Goal: Information Seeking & Learning: Learn about a topic

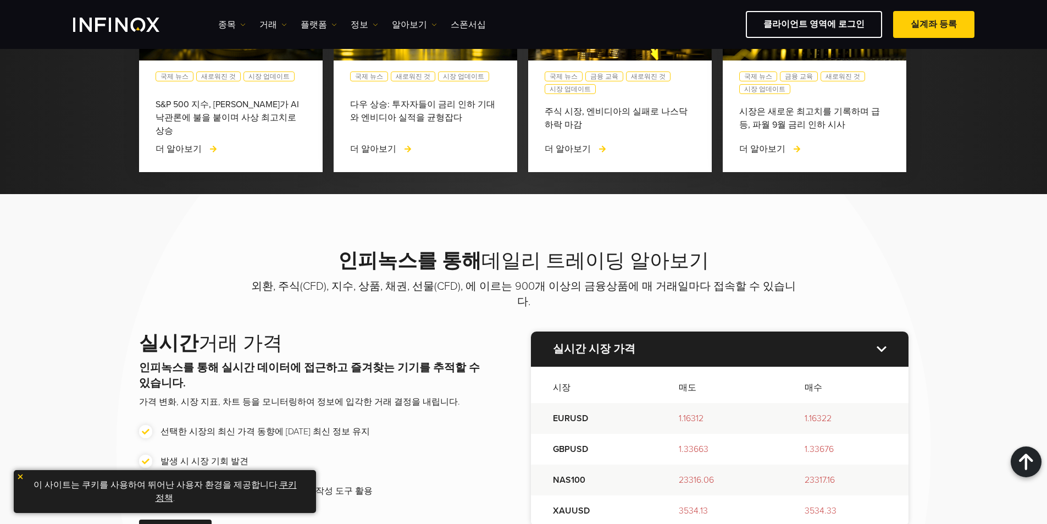
scroll to position [659, 0]
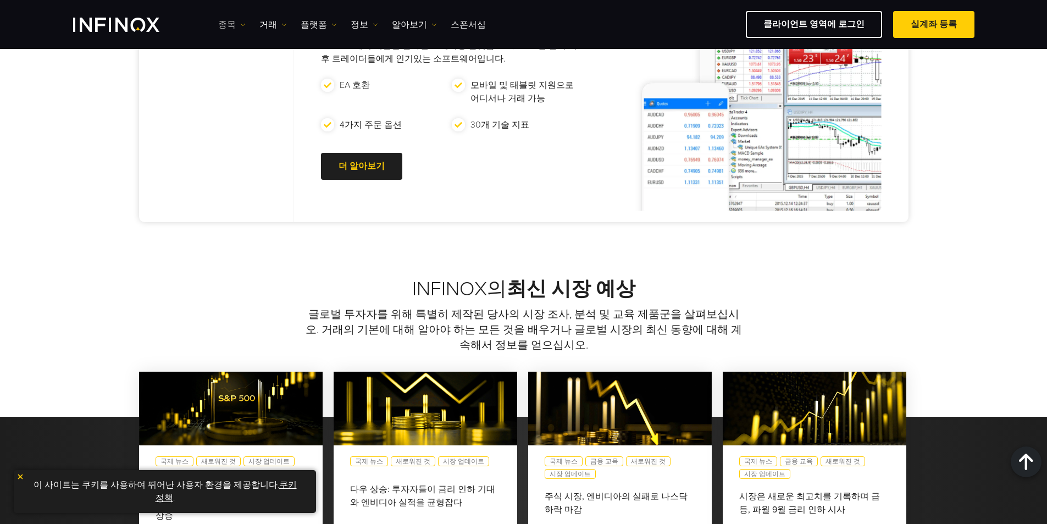
click at [236, 23] on link "종목" at bounding box center [231, 24] width 27 height 13
click at [240, 57] on link "종목" at bounding box center [247, 60] width 59 height 24
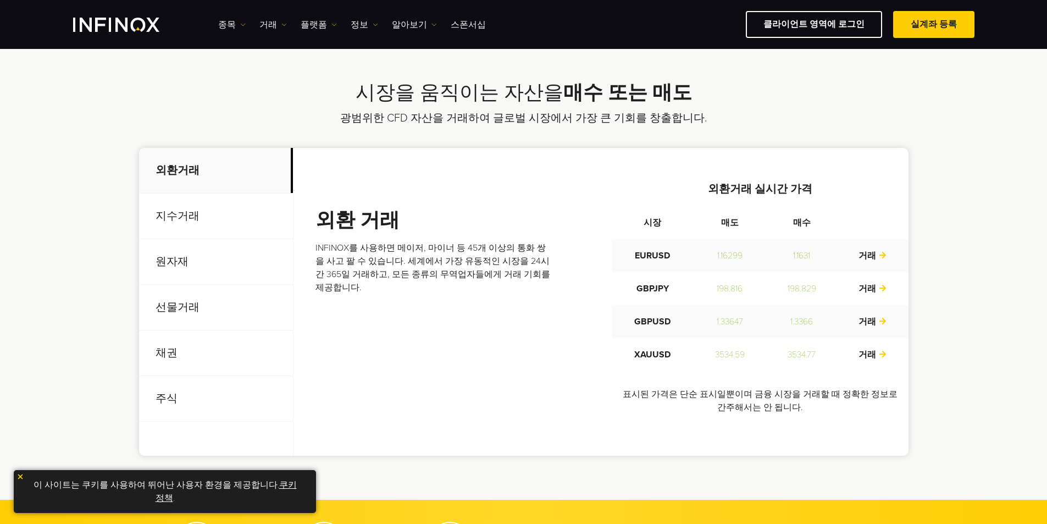
click at [187, 218] on p "지수거래" at bounding box center [216, 216] width 154 height 46
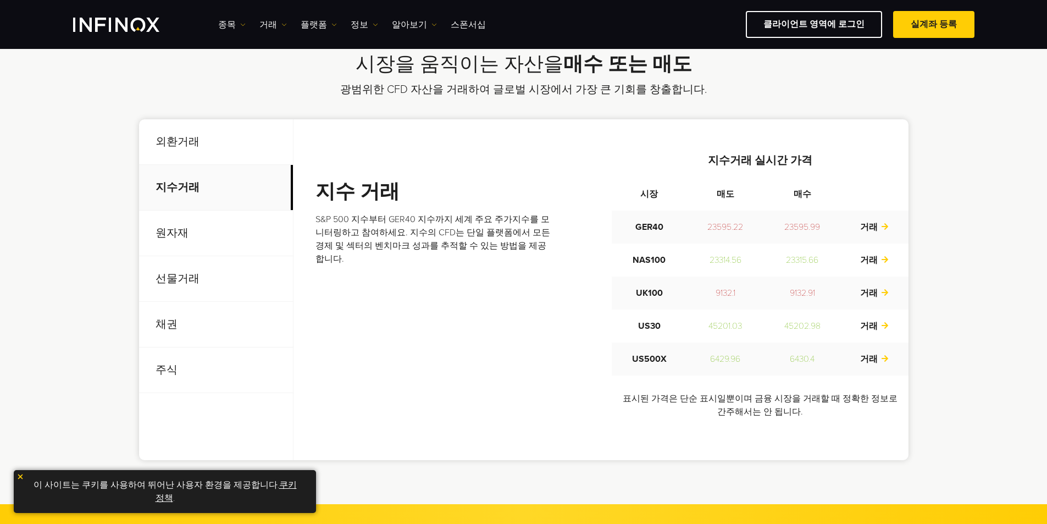
scroll to position [385, 0]
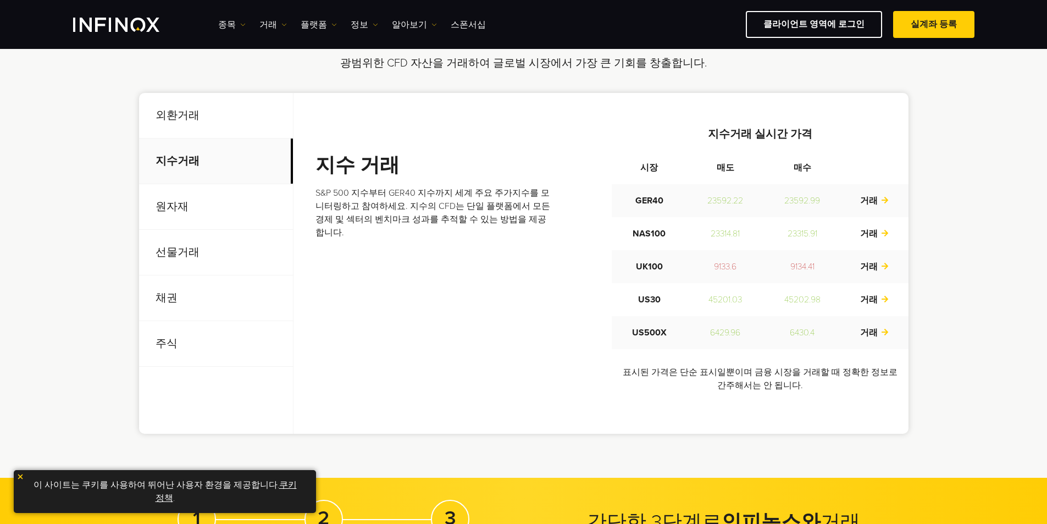
click at [213, 258] on p "선물거래" at bounding box center [216, 253] width 154 height 46
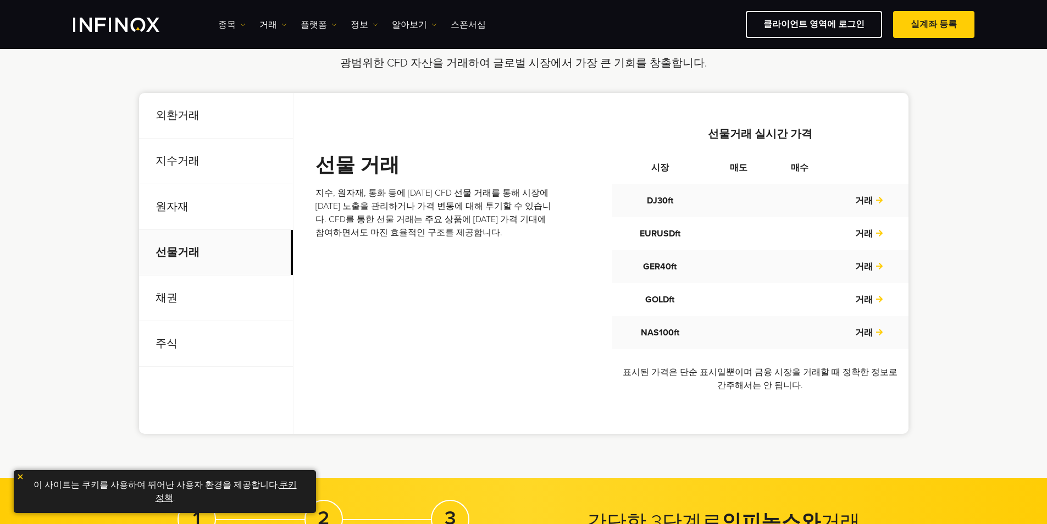
scroll to position [0, 0]
click at [254, 340] on p "주식" at bounding box center [216, 344] width 154 height 46
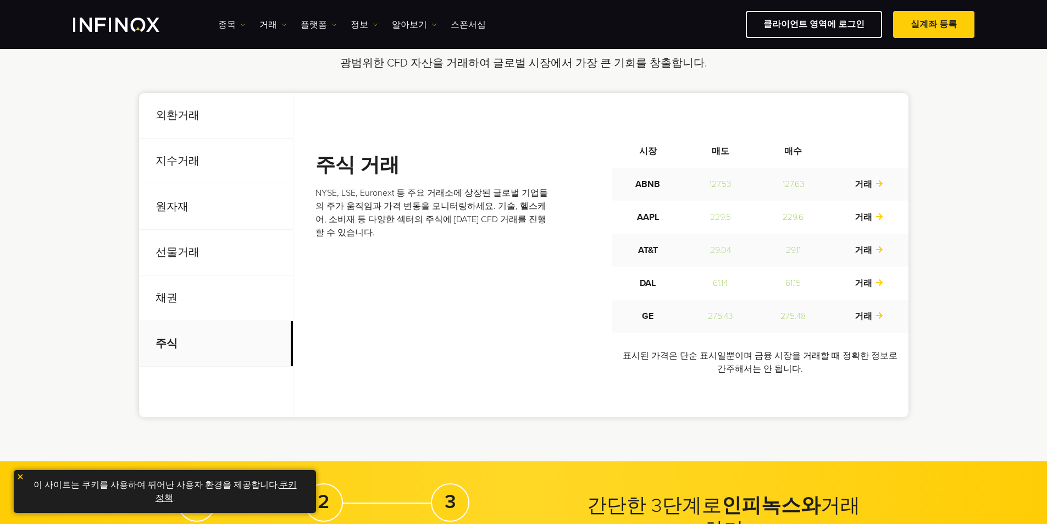
click at [230, 252] on p "선물거래" at bounding box center [216, 253] width 154 height 46
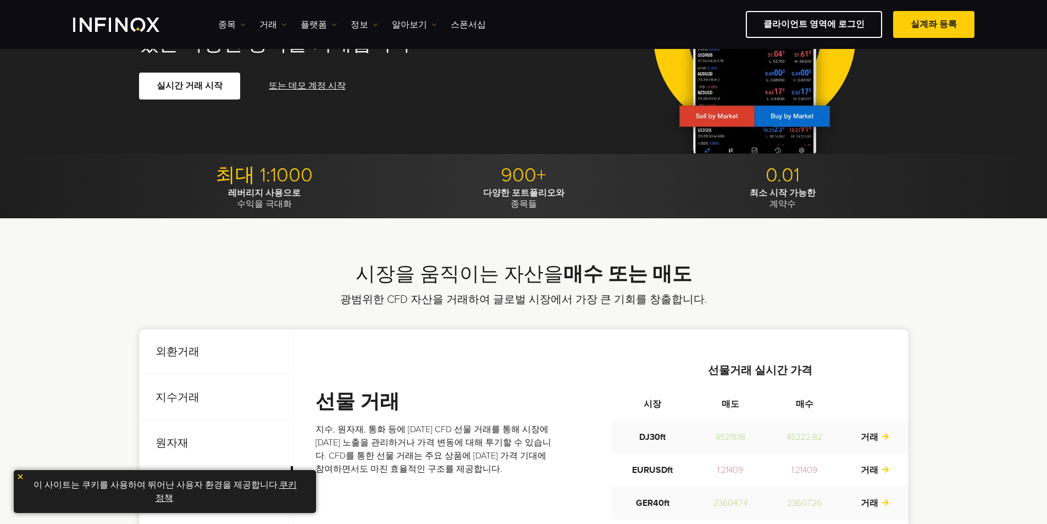
scroll to position [165, 0]
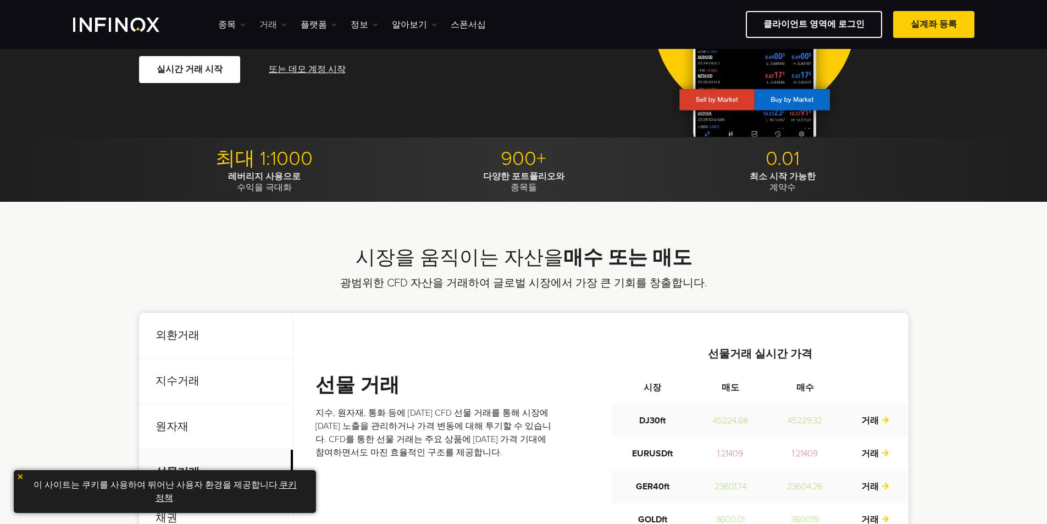
click at [278, 26] on link "거래" at bounding box center [272, 24] width 27 height 13
click at [331, 23] on img at bounding box center [333, 24] width 5 height 5
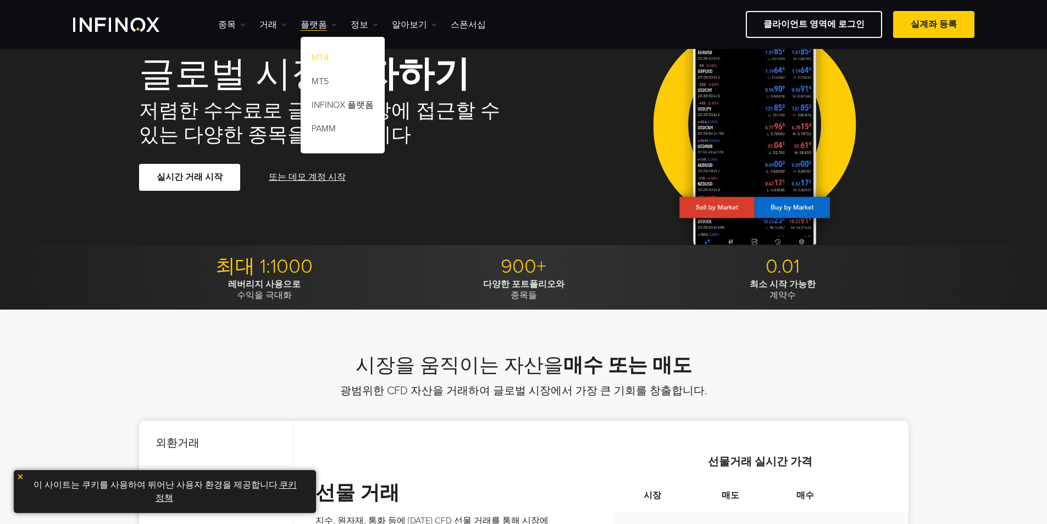
scroll to position [55, 0]
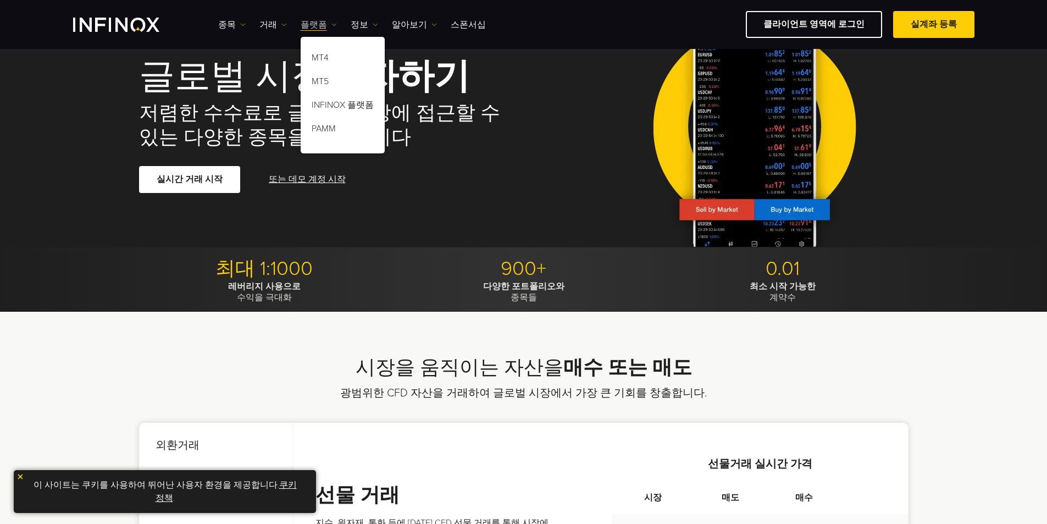
click at [324, 27] on link "플랫폼" at bounding box center [319, 24] width 36 height 13
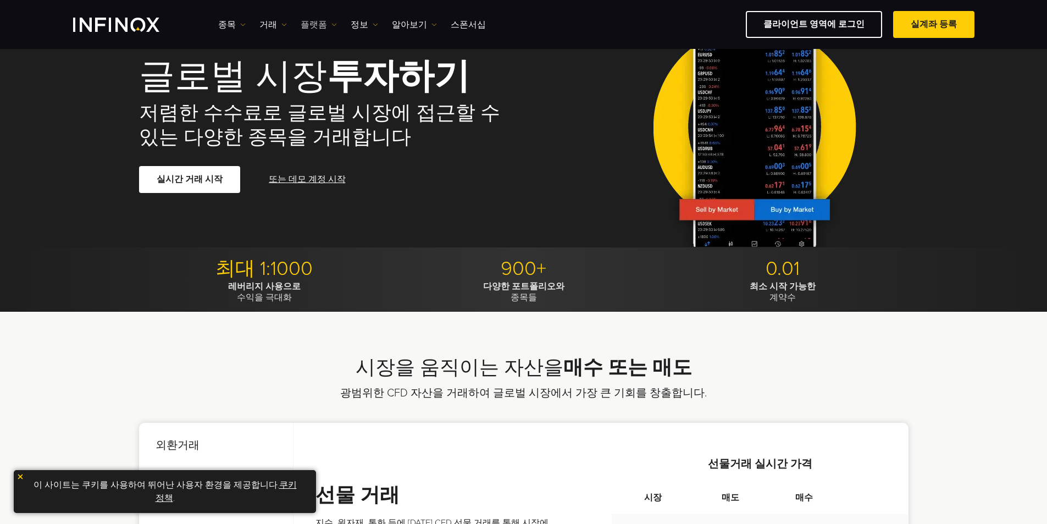
scroll to position [0, 0]
click at [240, 26] on img at bounding box center [242, 24] width 5 height 5
click at [237, 56] on link "종목" at bounding box center [247, 60] width 59 height 24
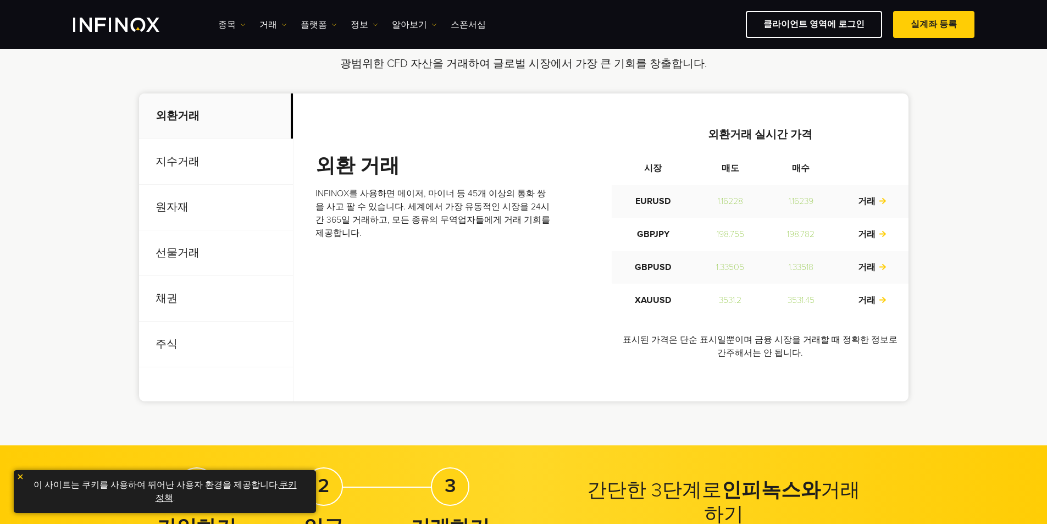
click at [187, 251] on p "선물거래" at bounding box center [216, 253] width 154 height 46
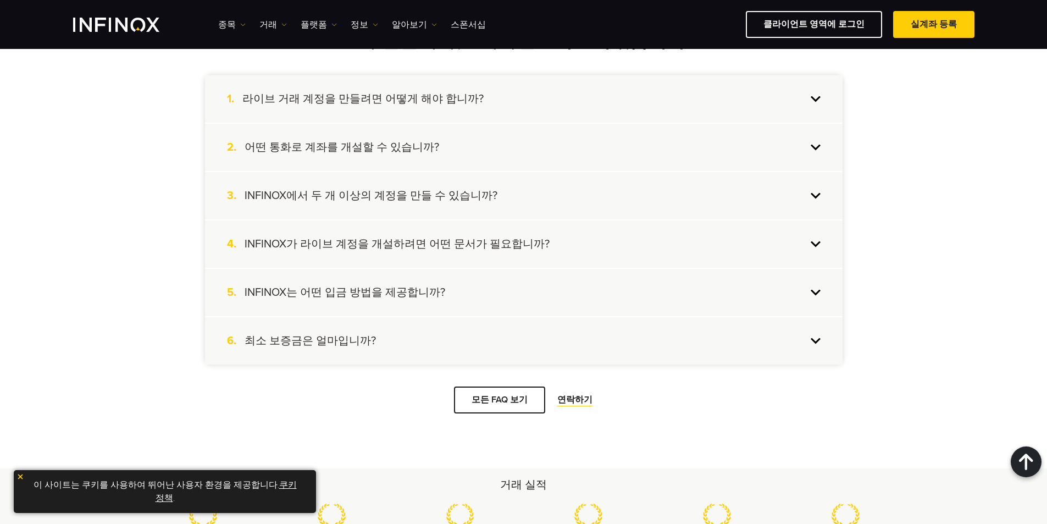
scroll to position [1099, 0]
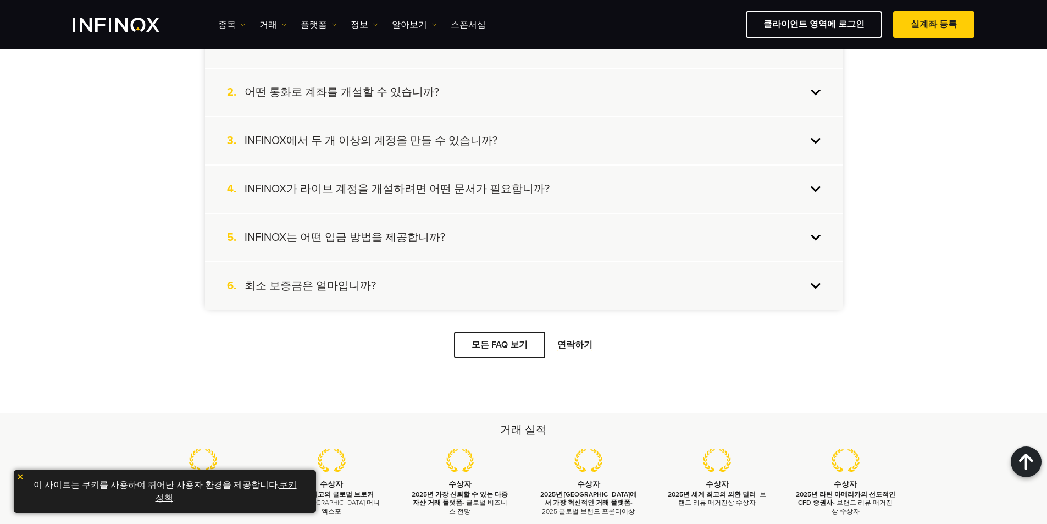
click at [816, 237] on div "5. INFINOX는 어떤 입금 방법을 제공합니까?" at bounding box center [524, 237] width 638 height 47
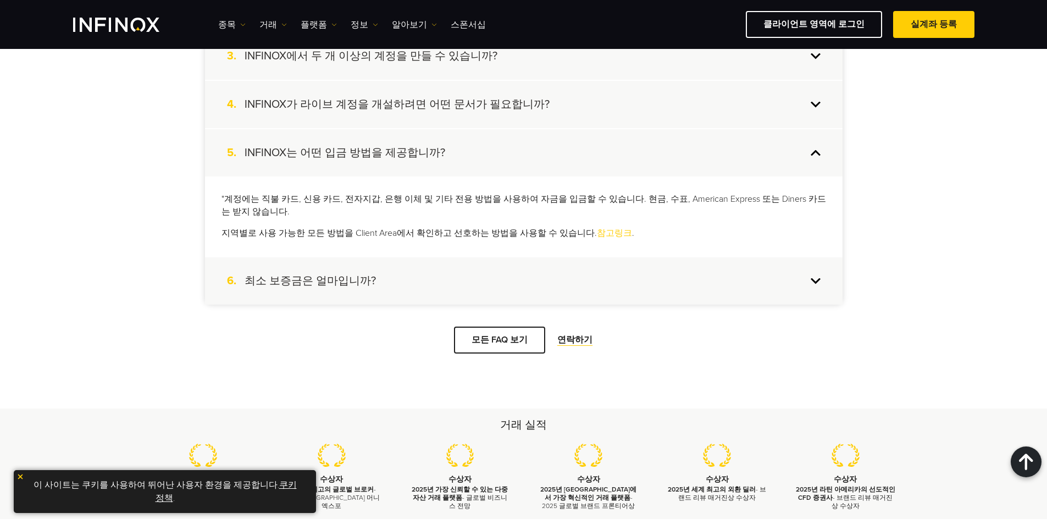
scroll to position [1209, 0]
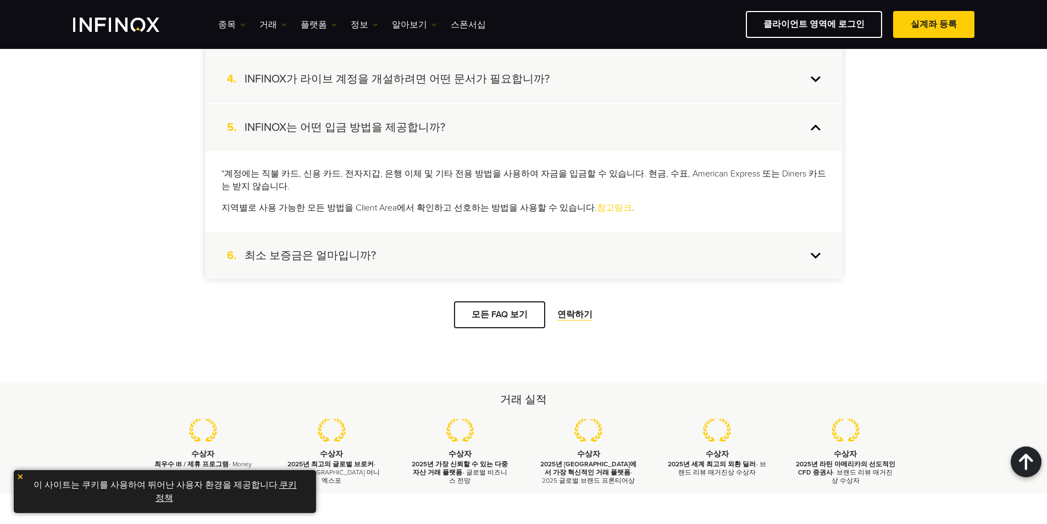
click at [822, 256] on div "6. 최소 보증금은 얼마입니까?" at bounding box center [524, 255] width 638 height 47
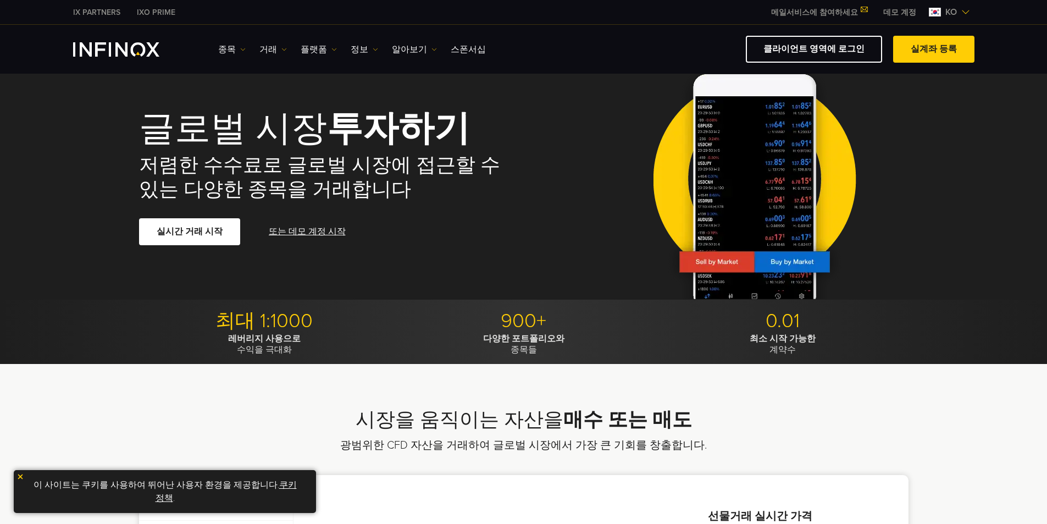
scroll to position [0, 0]
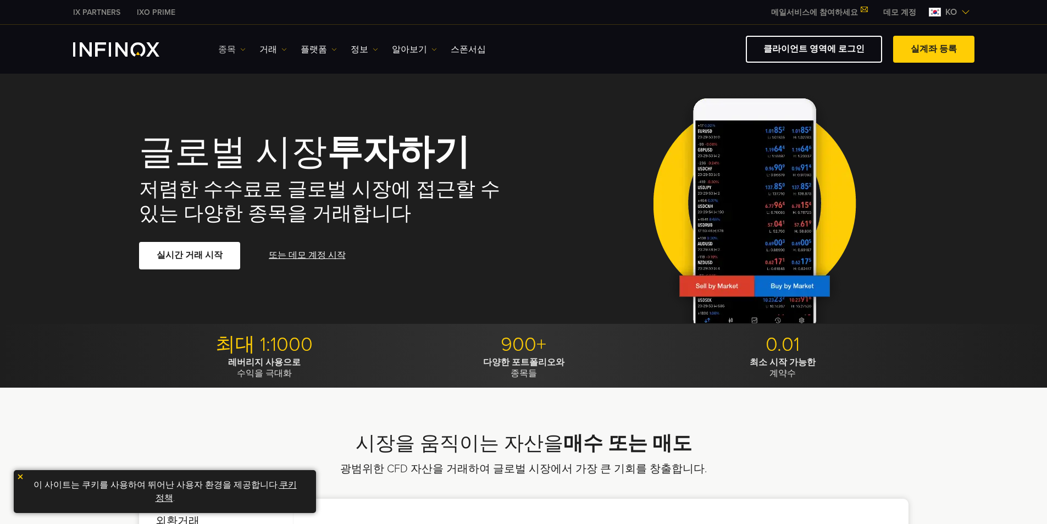
click at [237, 50] on link "종목" at bounding box center [231, 49] width 27 height 13
click at [241, 104] on link "상품 정보" at bounding box center [247, 108] width 59 height 24
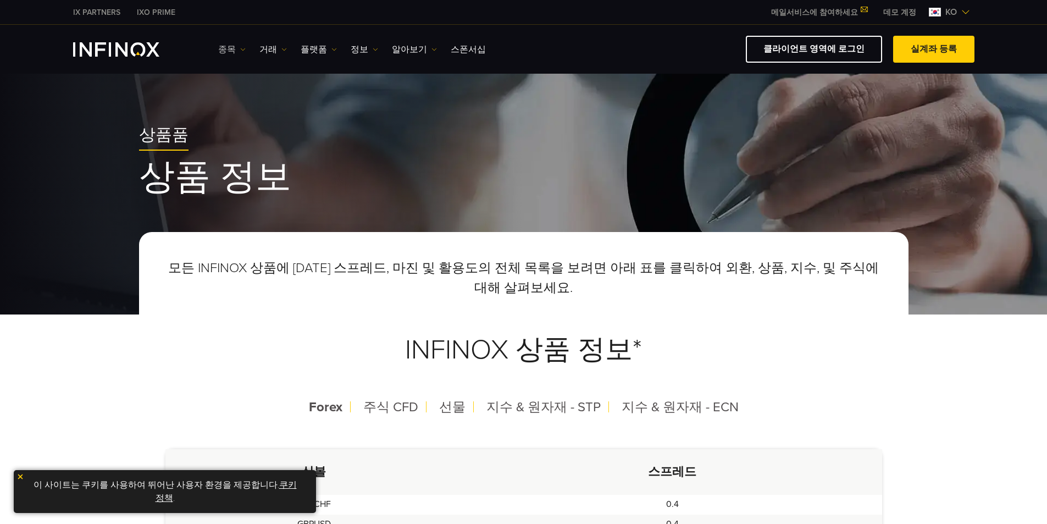
click at [235, 50] on link "종목" at bounding box center [231, 49] width 27 height 13
click at [240, 84] on link "종목" at bounding box center [247, 85] width 59 height 24
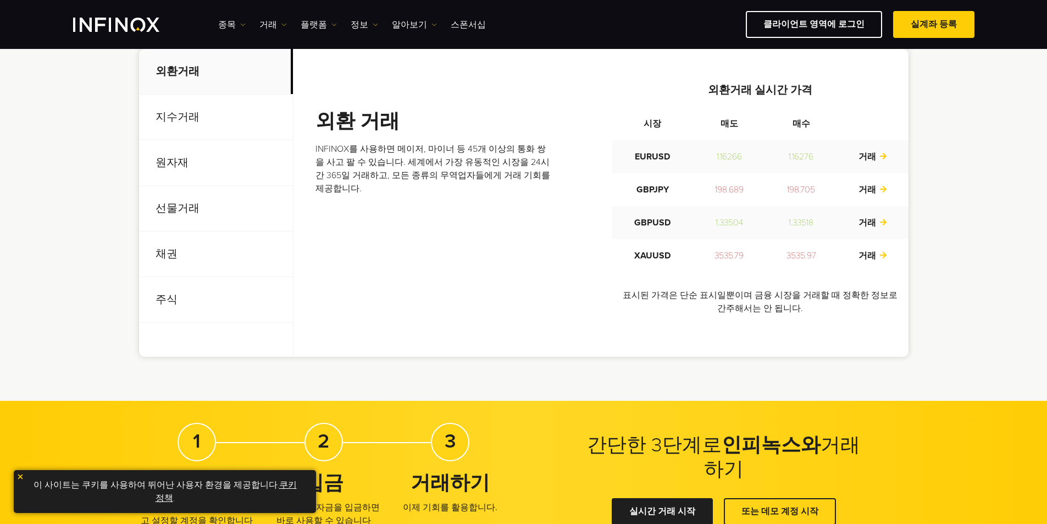
scroll to position [440, 0]
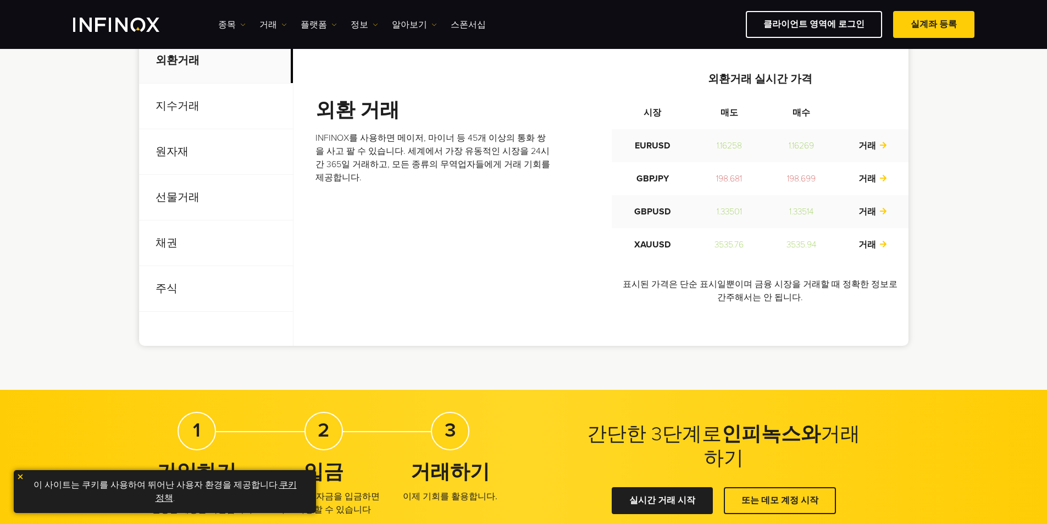
click at [178, 204] on p "선물거래" at bounding box center [216, 198] width 154 height 46
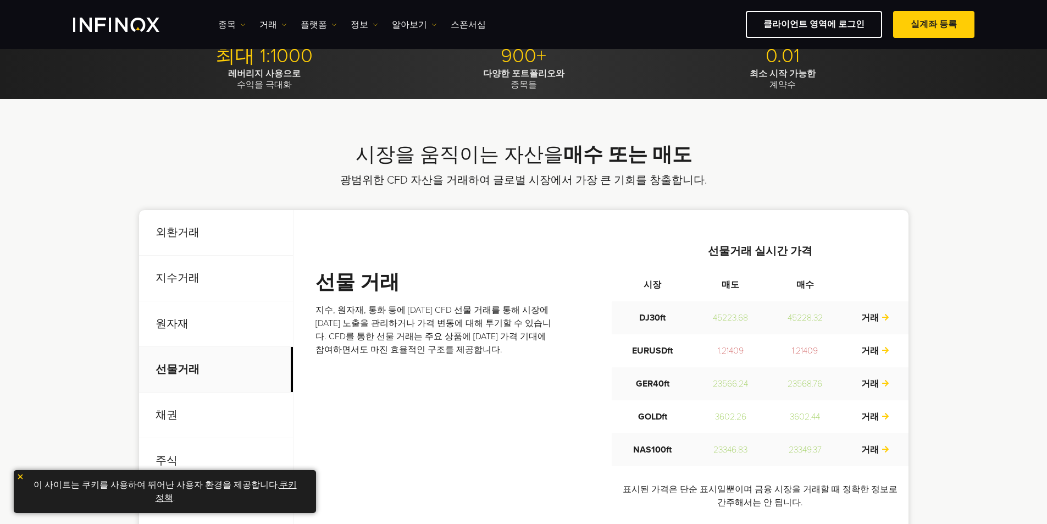
scroll to position [220, 0]
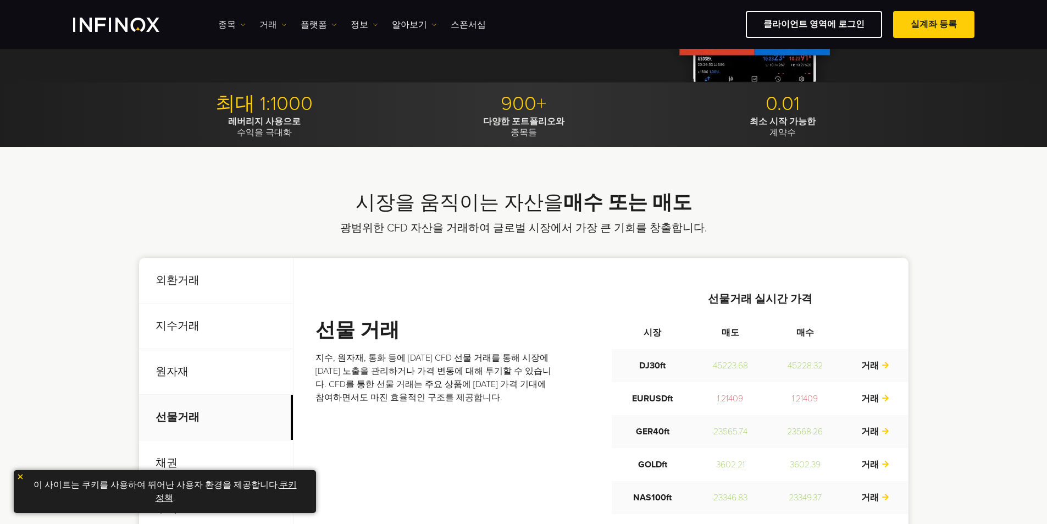
click at [281, 26] on img at bounding box center [283, 24] width 5 height 5
click at [297, 82] on link "시장 시간" at bounding box center [288, 83] width 59 height 24
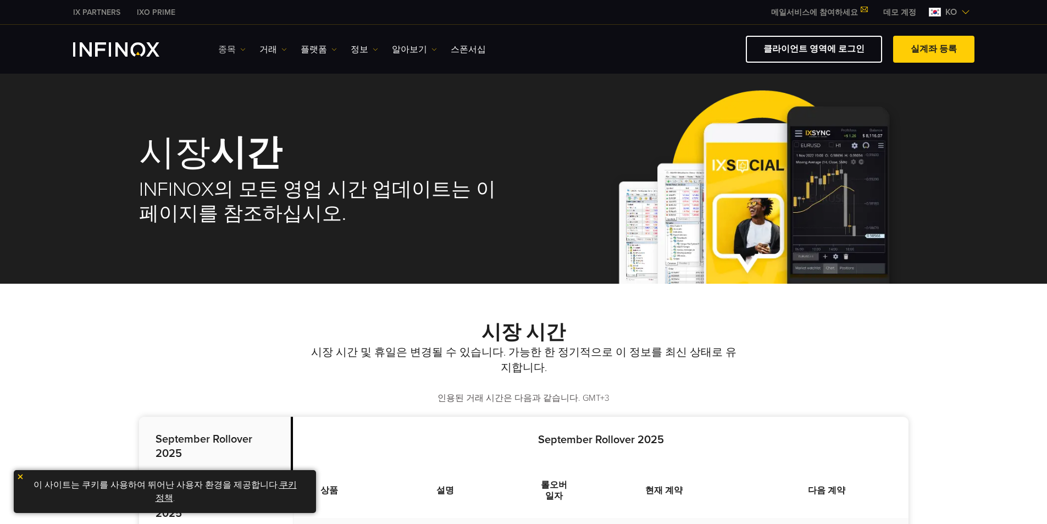
click at [231, 47] on link "종목" at bounding box center [231, 49] width 27 height 13
click at [243, 84] on link "종목" at bounding box center [247, 85] width 59 height 24
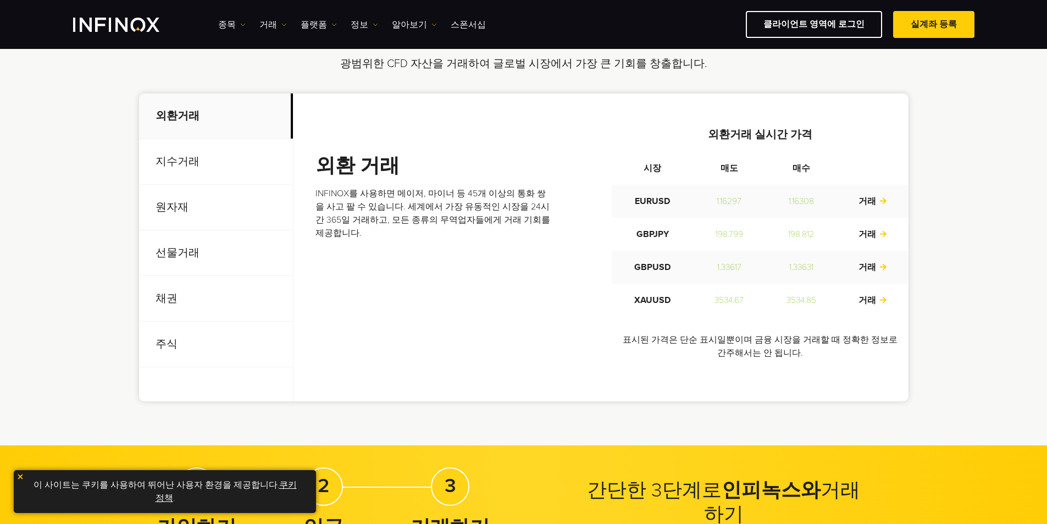
scroll to position [385, 0]
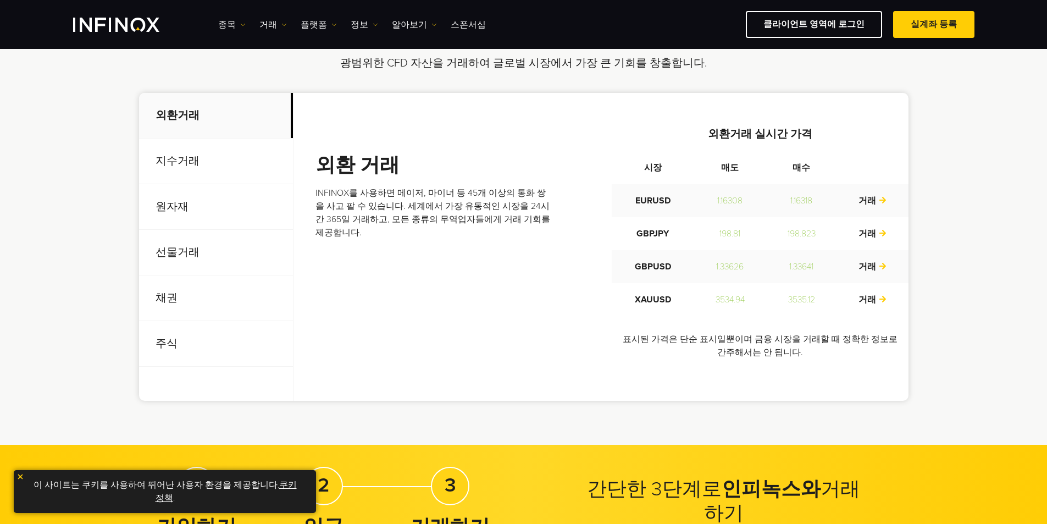
click at [198, 257] on p "선물거래" at bounding box center [216, 253] width 154 height 46
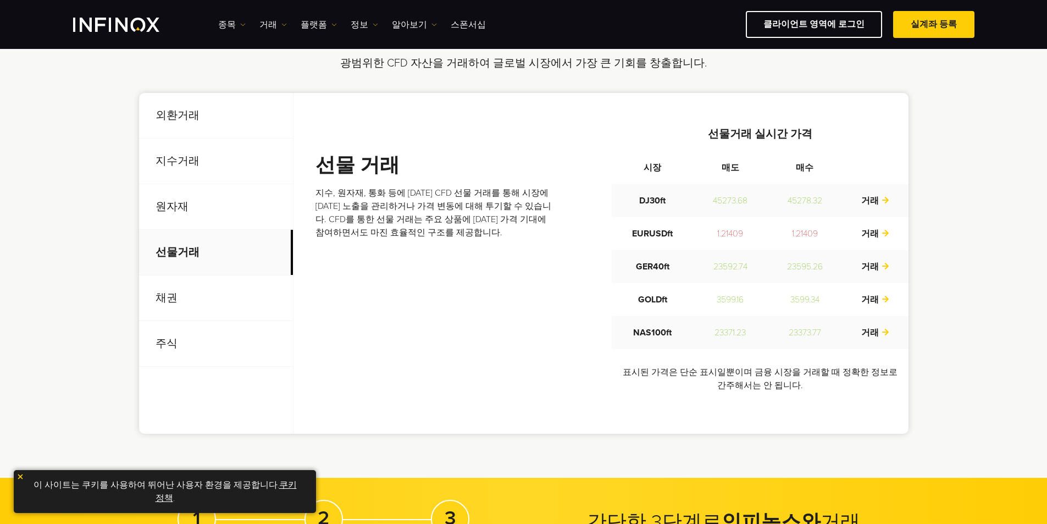
click at [190, 164] on p "지수거래" at bounding box center [216, 161] width 154 height 46
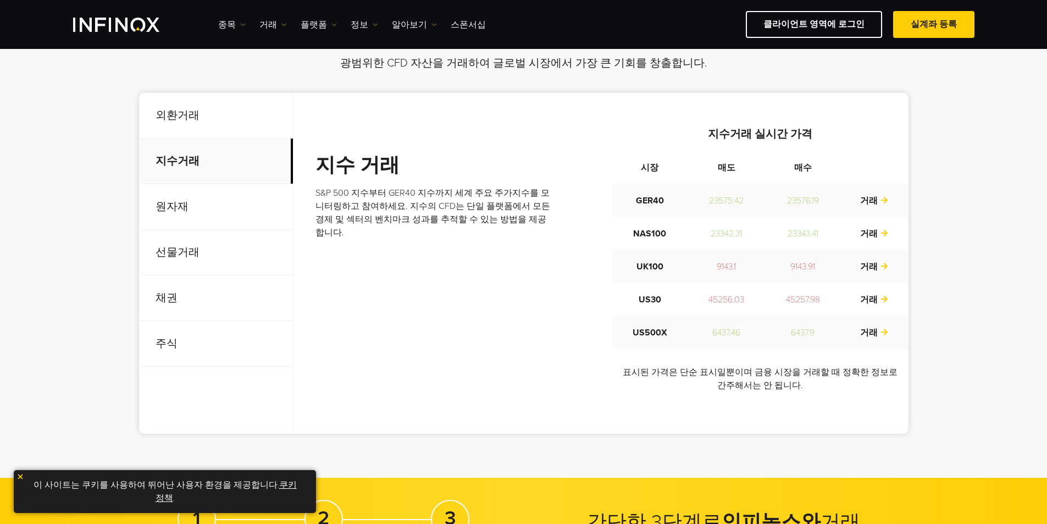
click at [190, 256] on p "선물거래" at bounding box center [216, 253] width 154 height 46
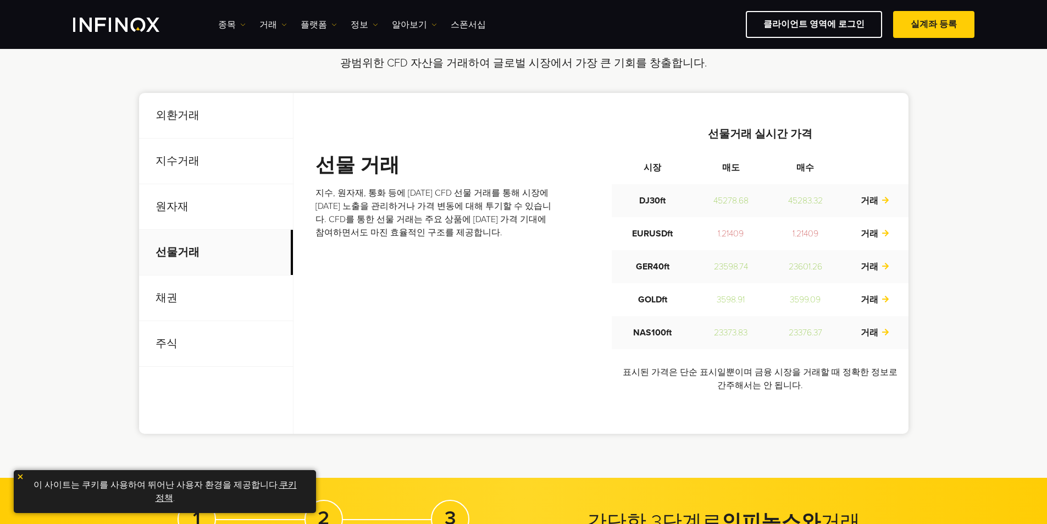
click at [215, 343] on p "주식" at bounding box center [216, 344] width 154 height 46
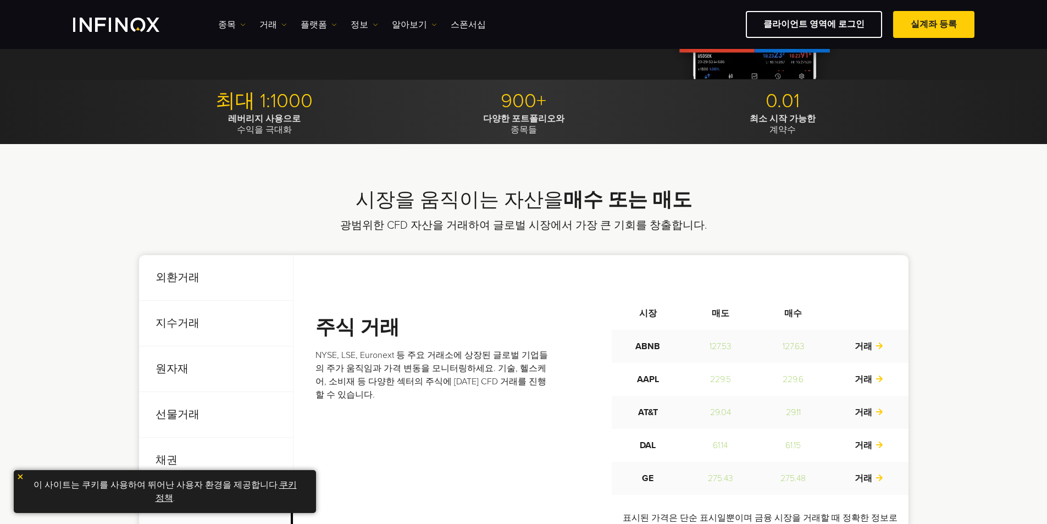
scroll to position [220, 0]
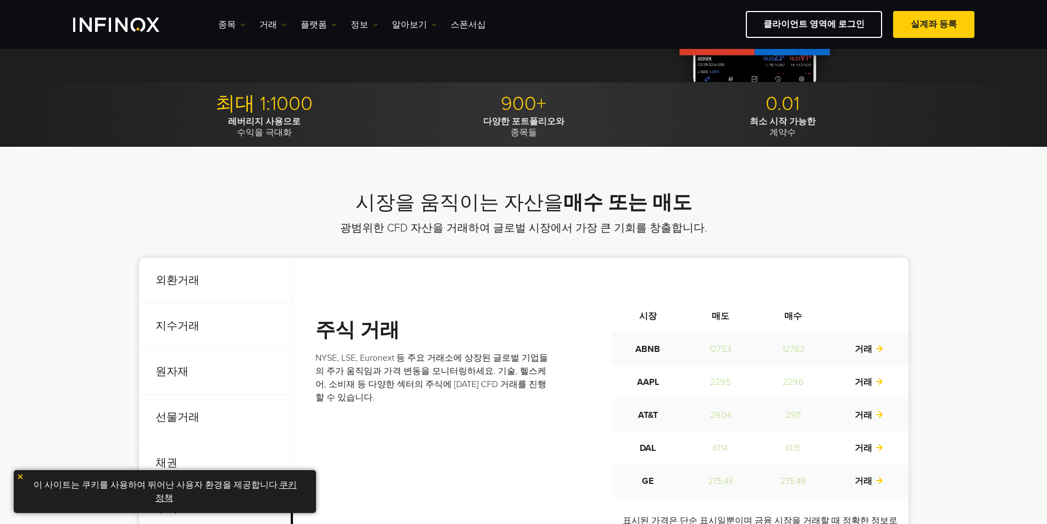
click at [209, 319] on p "지수거래" at bounding box center [216, 326] width 154 height 46
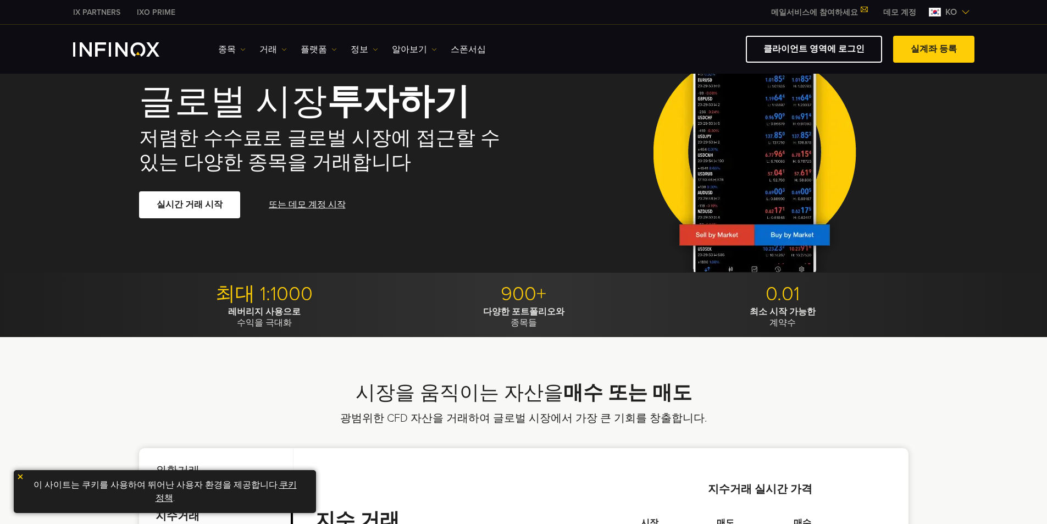
scroll to position [0, 0]
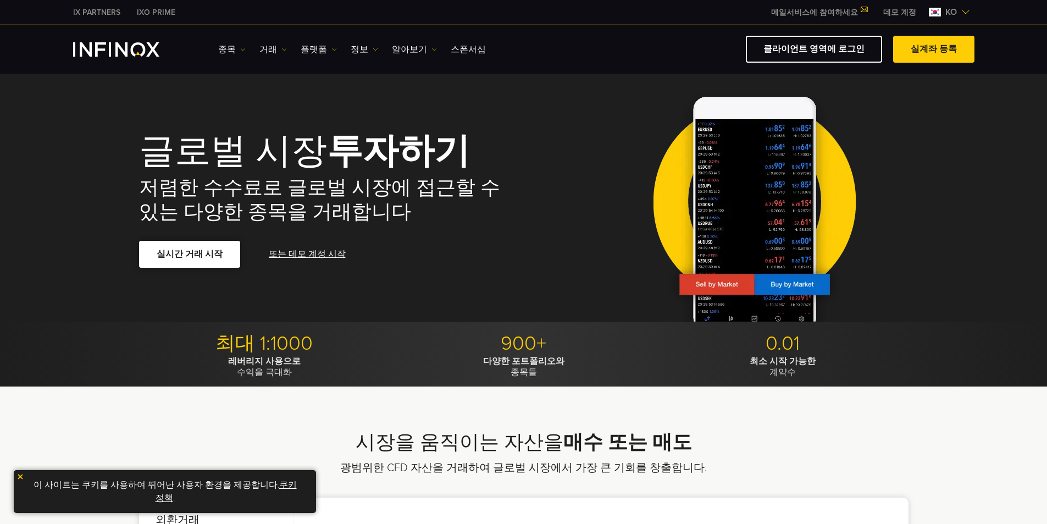
click at [190, 254] on span at bounding box center [190, 254] width 0 height 0
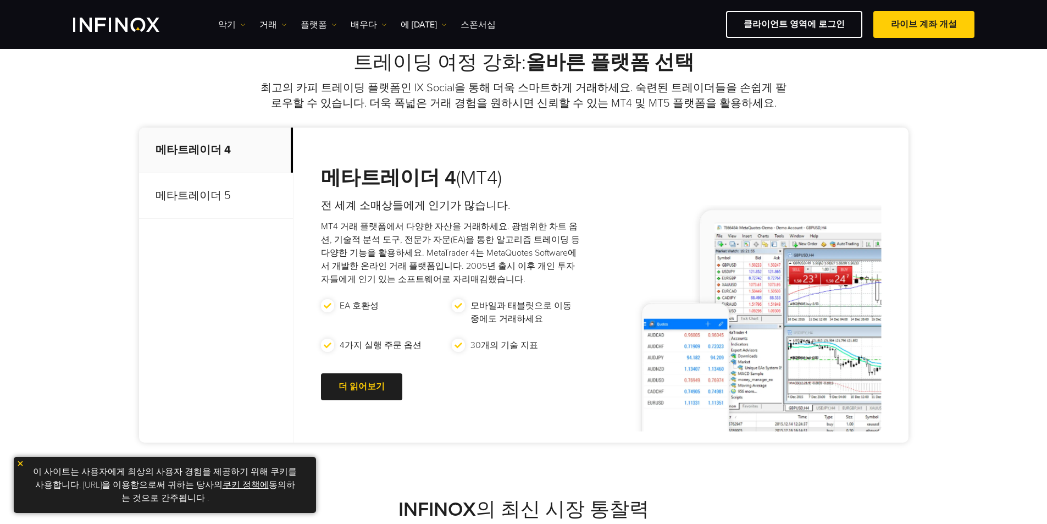
scroll to position [440, 0]
click at [362, 386] on div at bounding box center [362, 386] width 0 height 0
click at [375, 386] on font "더 읽어보기" at bounding box center [362, 385] width 46 height 11
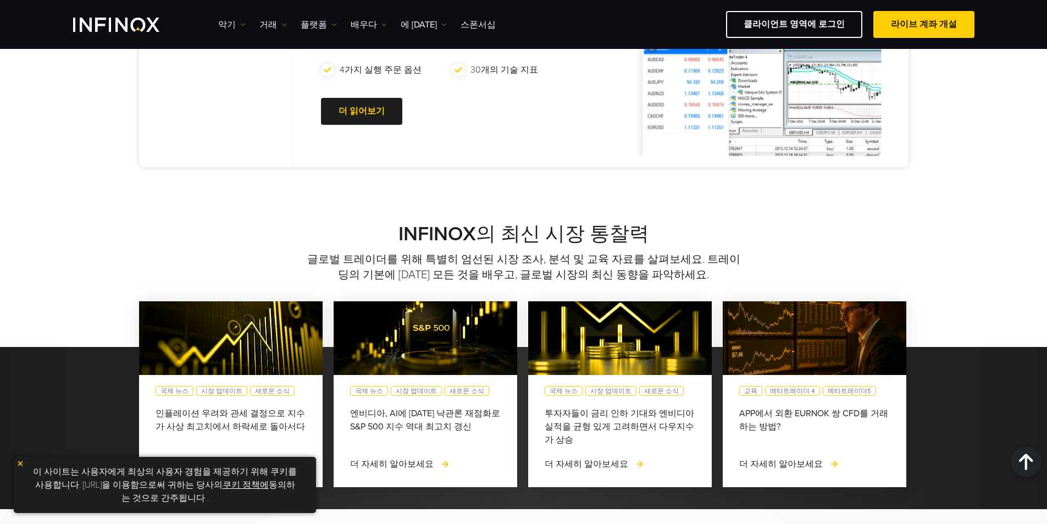
scroll to position [824, 0]
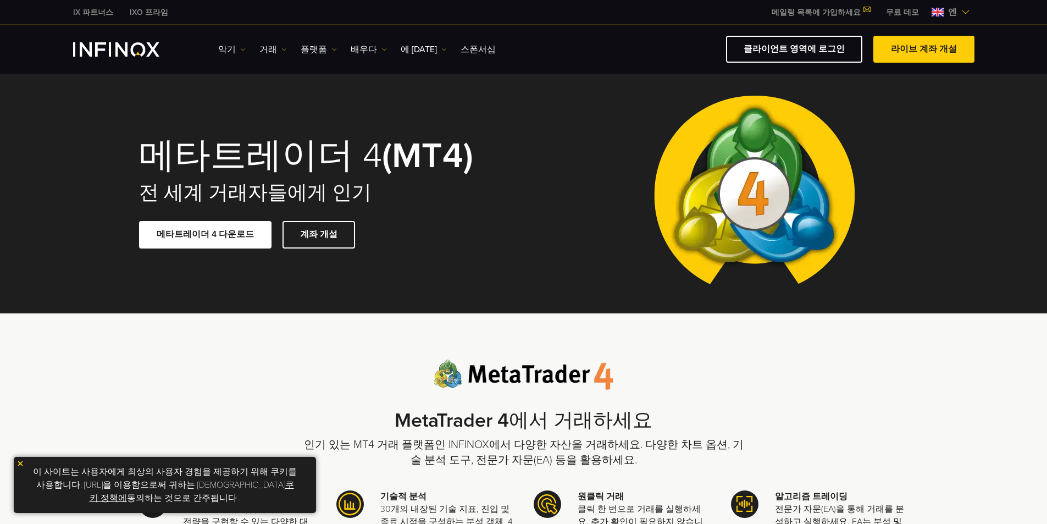
click at [964, 11] on img at bounding box center [965, 12] width 9 height 9
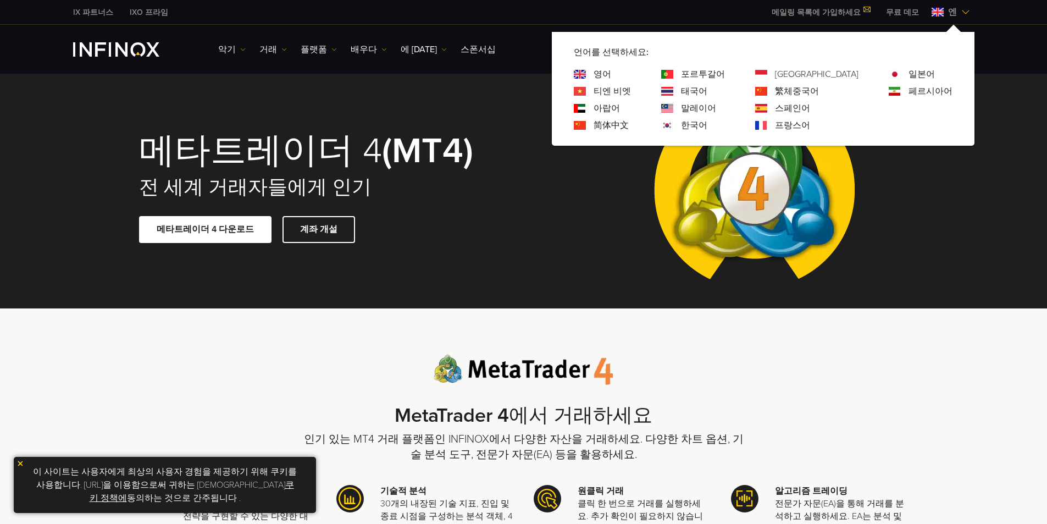
click at [707, 124] on font "한국어" at bounding box center [694, 125] width 26 height 11
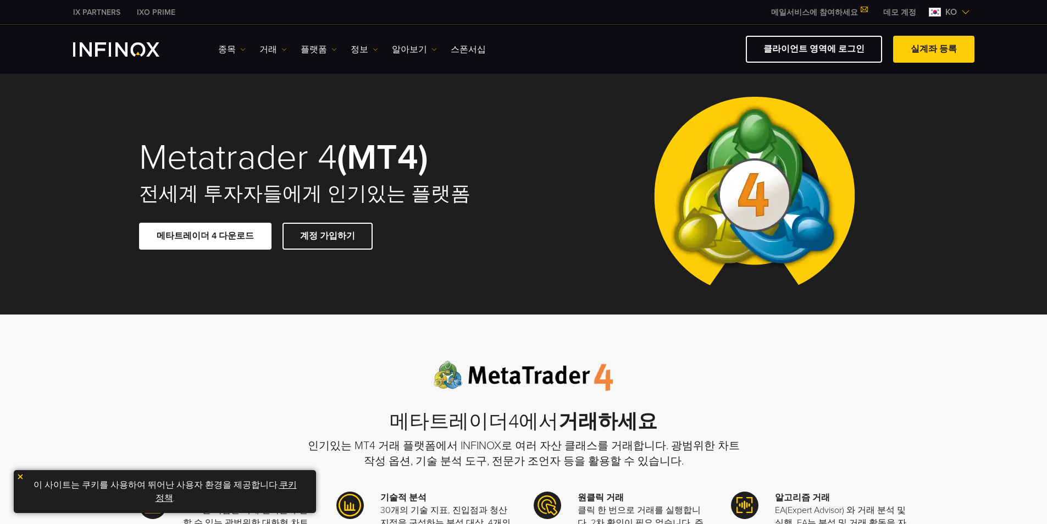
click at [911, 10] on link "데모 계정" at bounding box center [899, 13] width 49 height 12
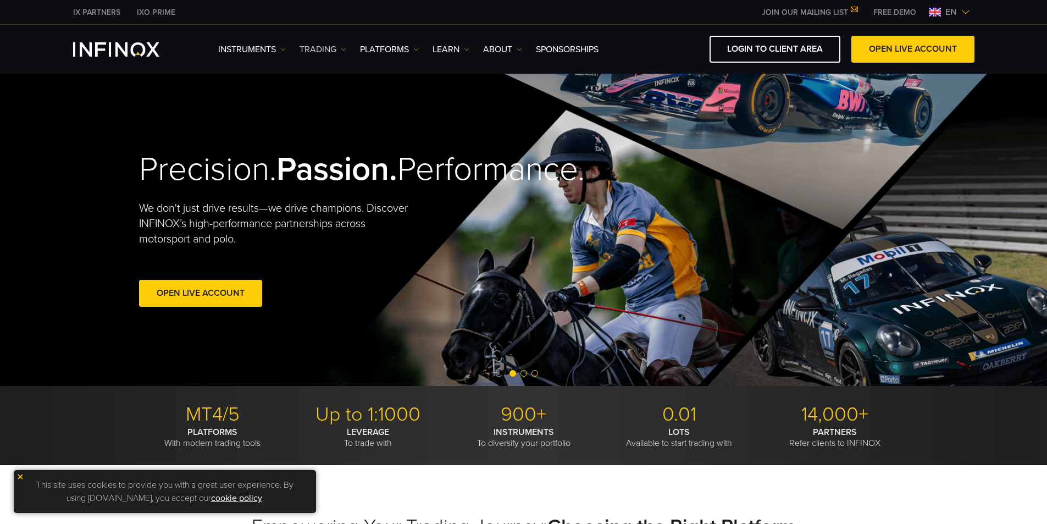
click at [340, 51] on link "TRADING" at bounding box center [323, 49] width 47 height 13
click at [967, 11] on img at bounding box center [965, 12] width 9 height 9
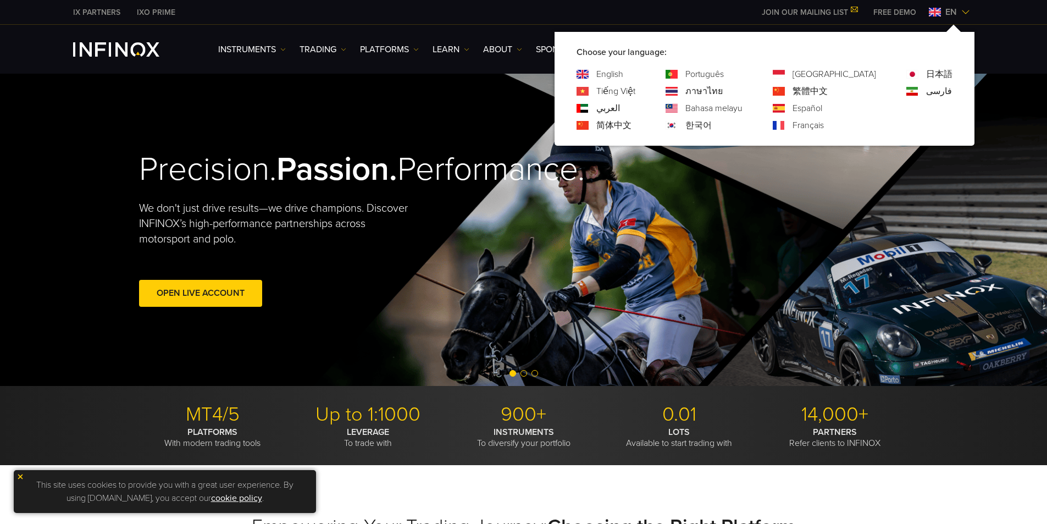
click at [712, 124] on link "한국어" at bounding box center [698, 125] width 26 height 13
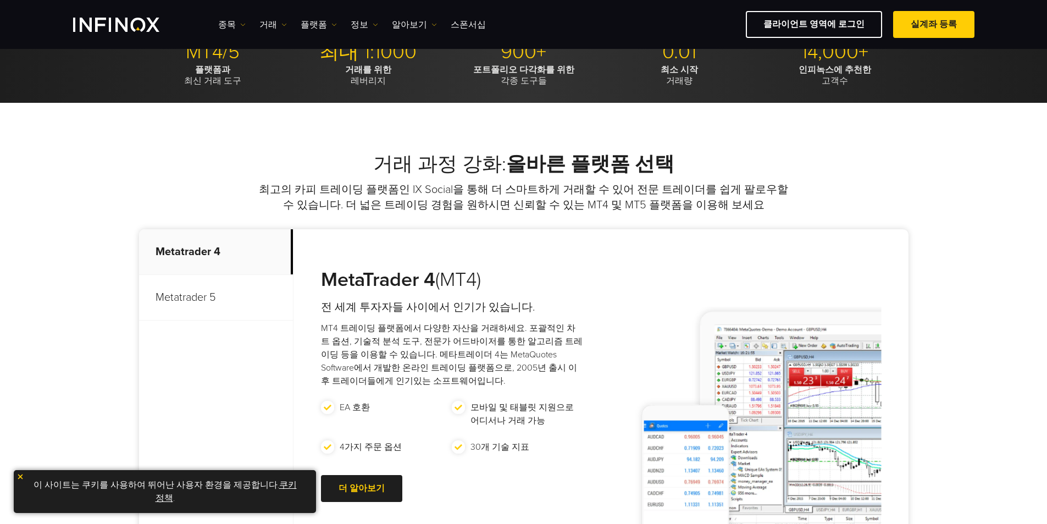
scroll to position [385, 0]
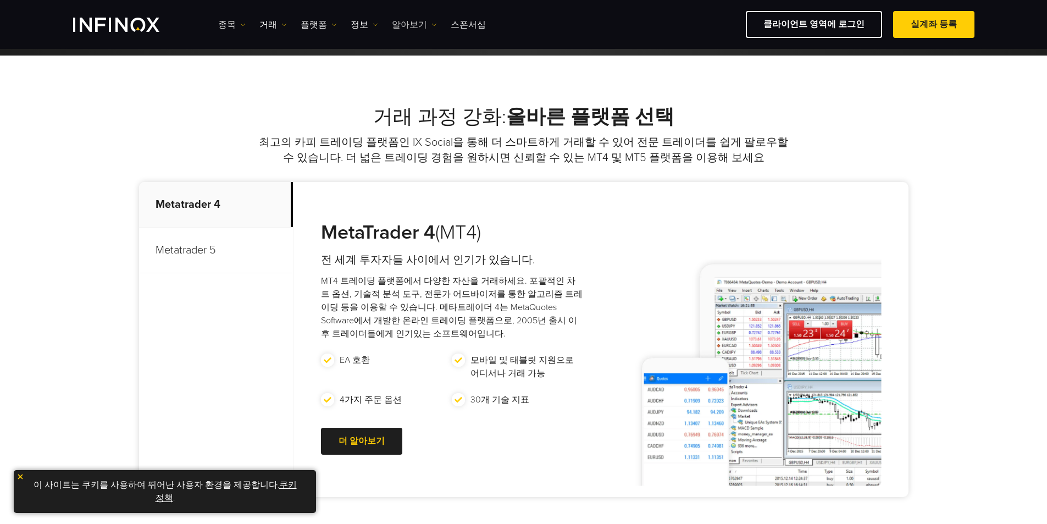
click at [431, 23] on img at bounding box center [433, 24] width 5 height 5
click at [365, 24] on link "정보" at bounding box center [364, 24] width 27 height 13
click at [331, 24] on img at bounding box center [333, 24] width 5 height 5
click at [325, 58] on link "MT4" at bounding box center [343, 60] width 84 height 24
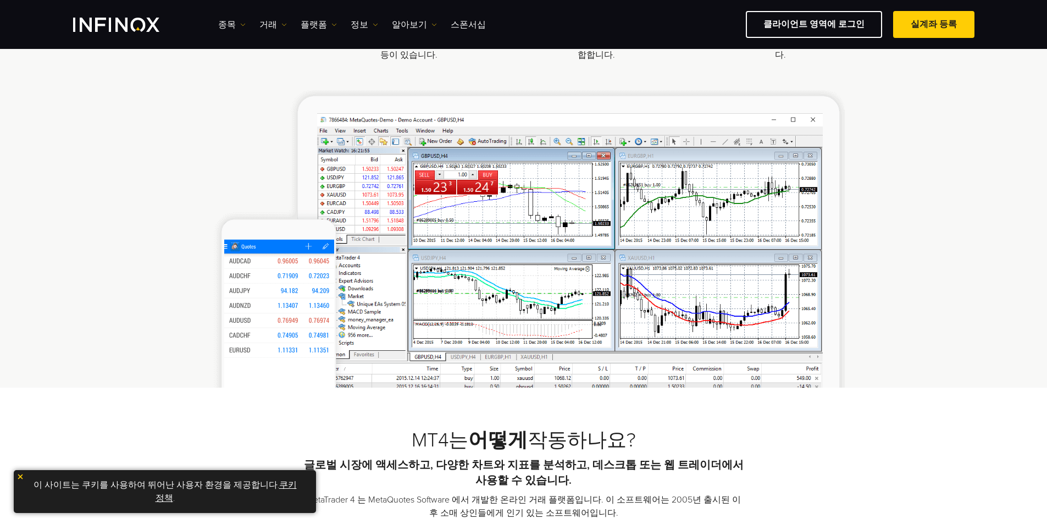
scroll to position [495, 0]
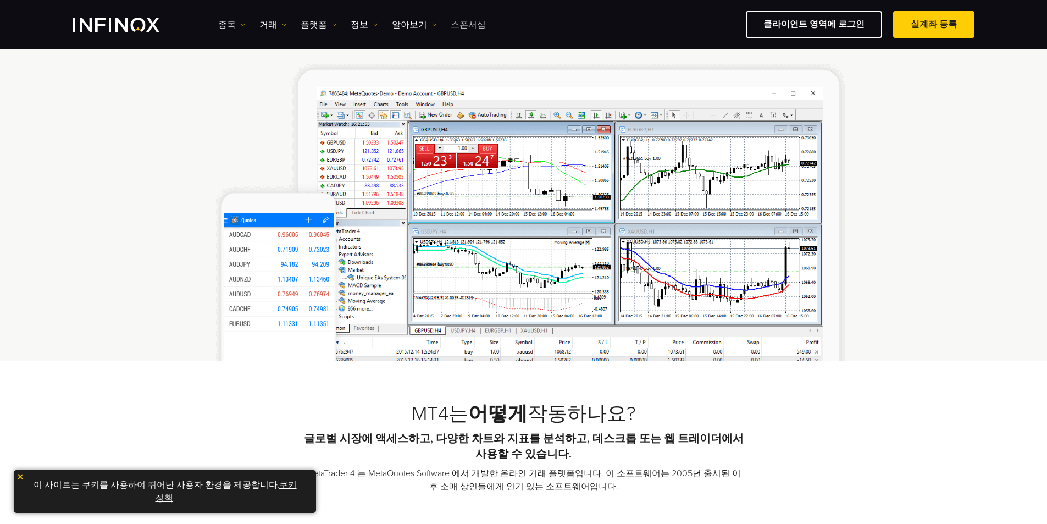
click at [461, 23] on link "스폰서십" at bounding box center [468, 24] width 35 height 13
click at [461, 25] on link "스폰서십" at bounding box center [468, 24] width 35 height 13
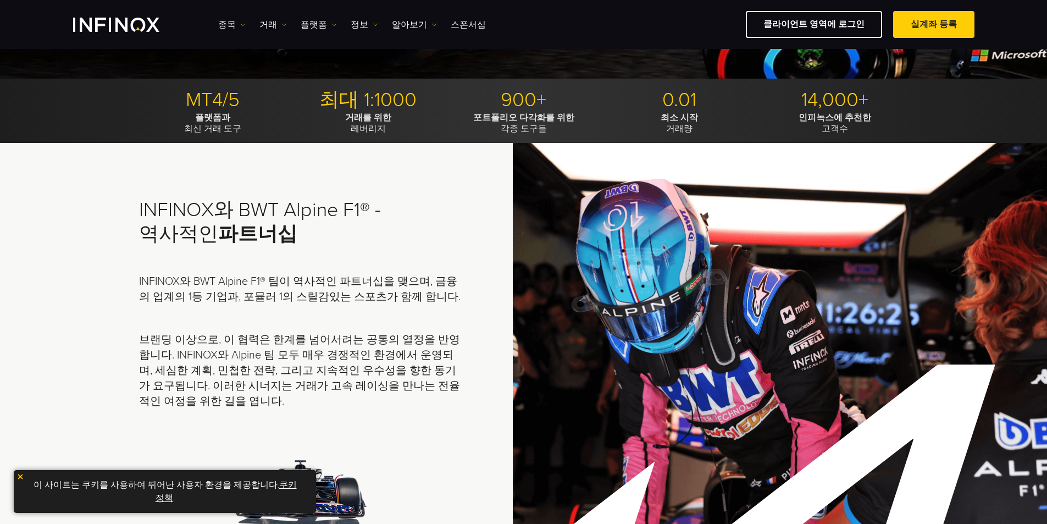
scroll to position [330, 0]
